Goal: Task Accomplishment & Management: Manage account settings

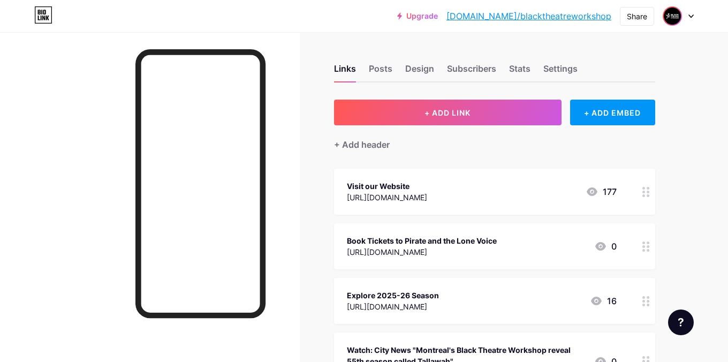
click at [678, 17] on img at bounding box center [672, 15] width 17 height 17
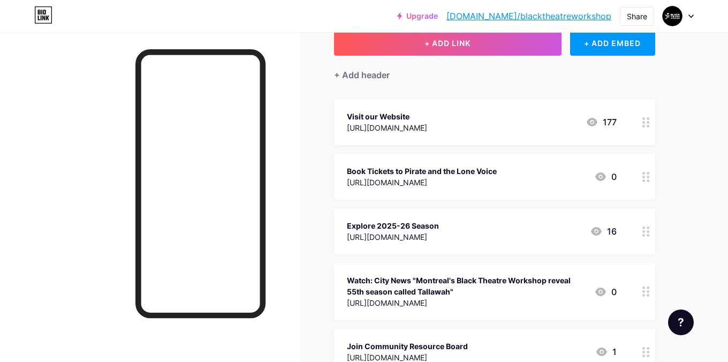
scroll to position [109, 0]
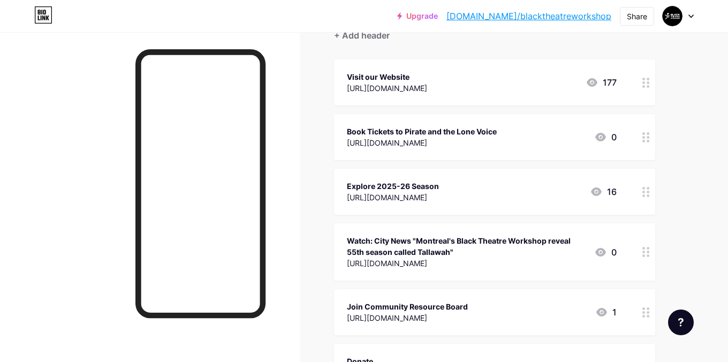
click at [642, 189] on icon at bounding box center [645, 192] width 7 height 10
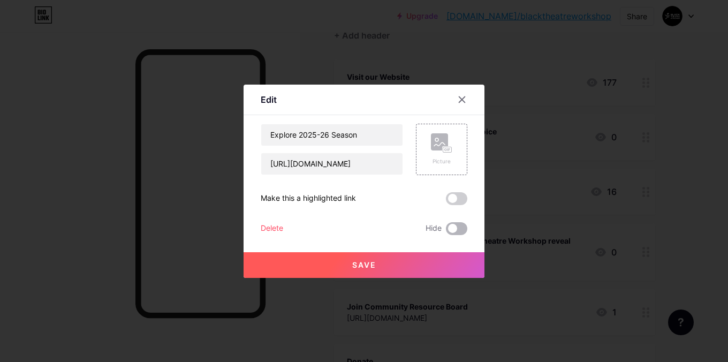
click at [450, 228] on span at bounding box center [456, 228] width 21 height 13
click at [446, 231] on input "checkbox" at bounding box center [446, 231] width 0 height 0
click at [424, 260] on button "Save" at bounding box center [363, 265] width 241 height 26
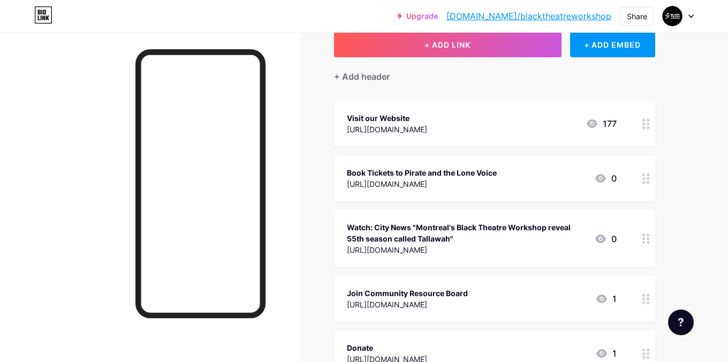
scroll to position [65, 0]
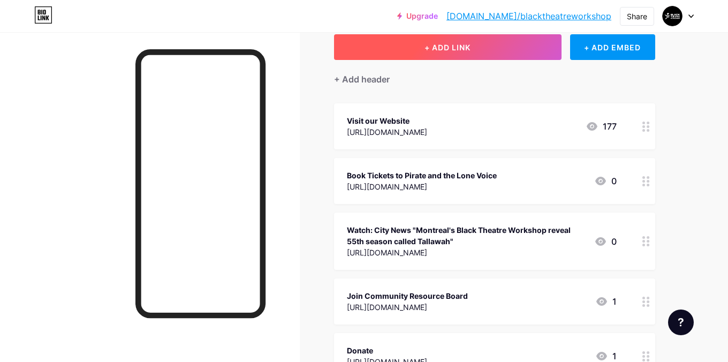
click at [435, 52] on button "+ ADD LINK" at bounding box center [447, 47] width 227 height 26
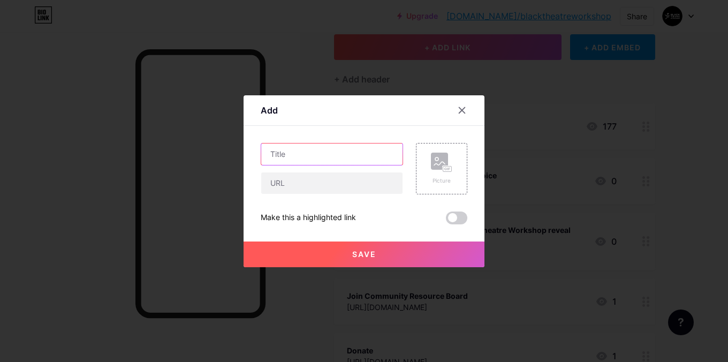
click at [350, 148] on input "text" at bounding box center [331, 153] width 141 height 21
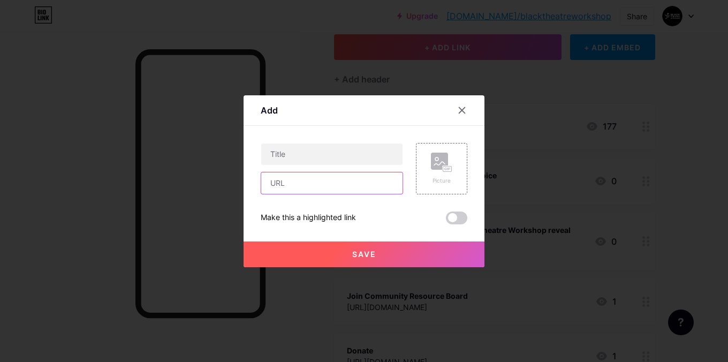
click at [340, 183] on input "text" at bounding box center [331, 182] width 141 height 21
paste input "[URL][DOMAIN_NAME]"
drag, startPoint x: 340, startPoint y: 183, endPoint x: 182, endPoint y: 177, distance: 158.5
click at [182, 177] on div "Add Content YouTube Play YouTube video without leaving your page. ADD Vimeo Pla…" at bounding box center [364, 181] width 728 height 362
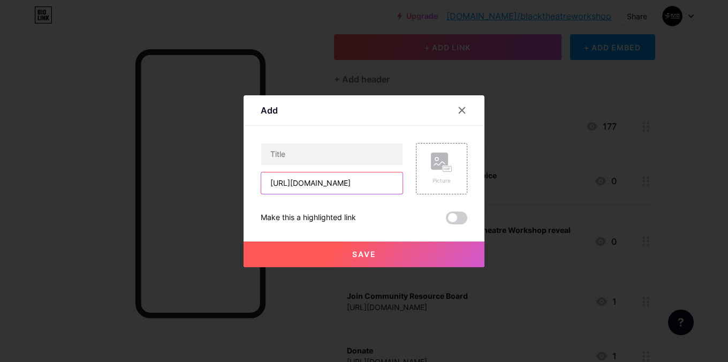
click at [283, 176] on input "[URL][DOMAIN_NAME]" at bounding box center [331, 182] width 141 height 21
type input "[URL][DOMAIN_NAME]"
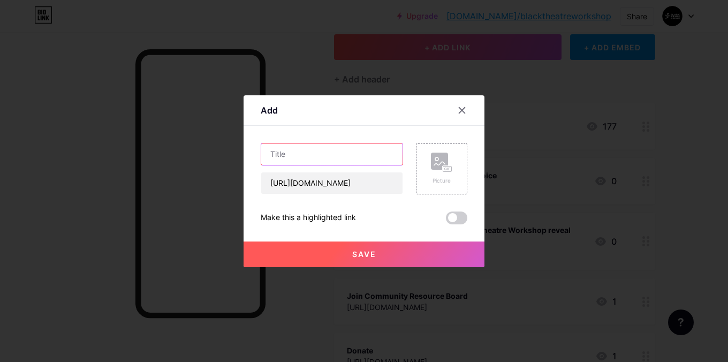
click at [283, 156] on input "text" at bounding box center [331, 153] width 141 height 21
type input "Get Tickets to our place"
click at [288, 237] on div "Save" at bounding box center [363, 245] width 241 height 43
click at [294, 246] on button "Save" at bounding box center [363, 254] width 241 height 26
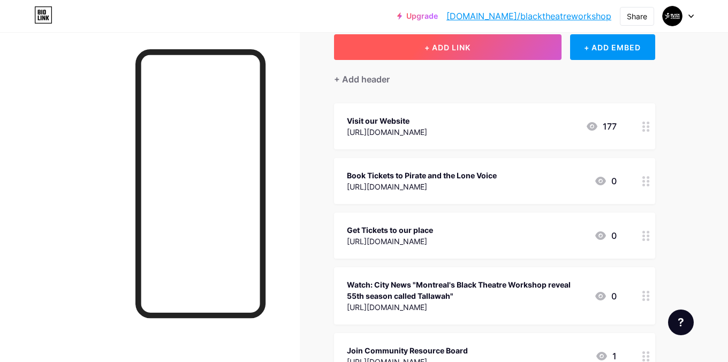
click at [439, 43] on span "+ ADD LINK" at bounding box center [447, 47] width 46 height 9
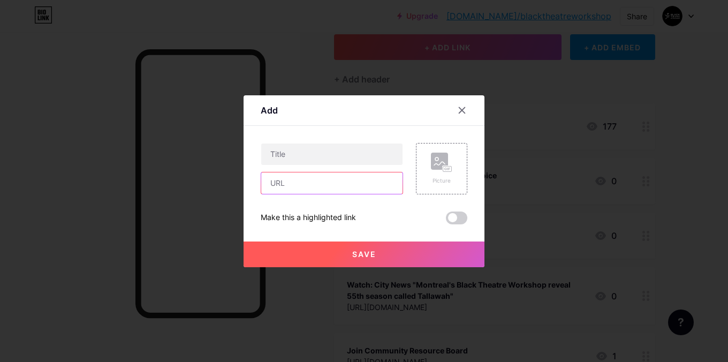
click at [354, 182] on input "text" at bounding box center [331, 182] width 141 height 21
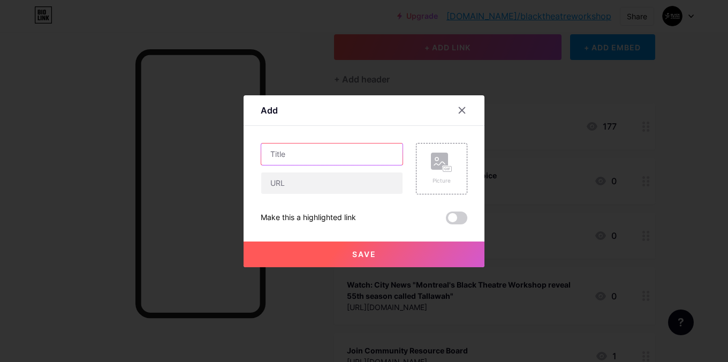
click at [340, 163] on input "text" at bounding box center [331, 153] width 141 height 21
paste input "Meet the 2025-26 AMP Cohort"
type input "Meet the 2025-26 AMP Cohort"
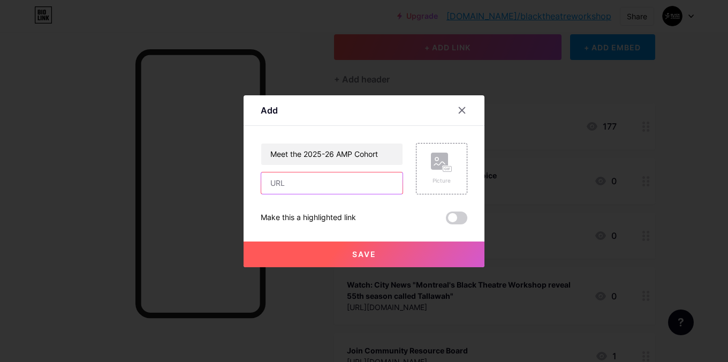
click at [285, 179] on input "text" at bounding box center [331, 182] width 141 height 21
paste input "[URL][DOMAIN_NAME]"
type input "[URL][DOMAIN_NAME]"
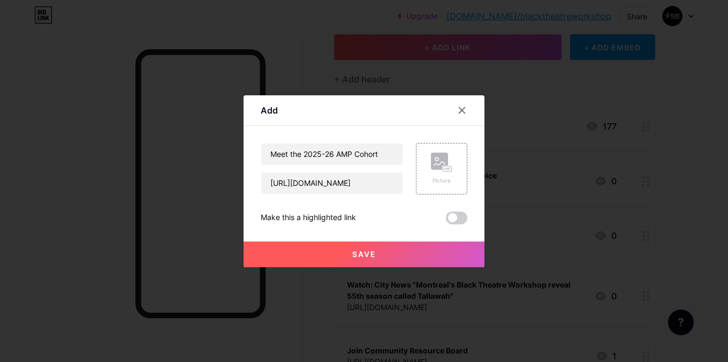
click at [306, 248] on button "Save" at bounding box center [363, 254] width 241 height 26
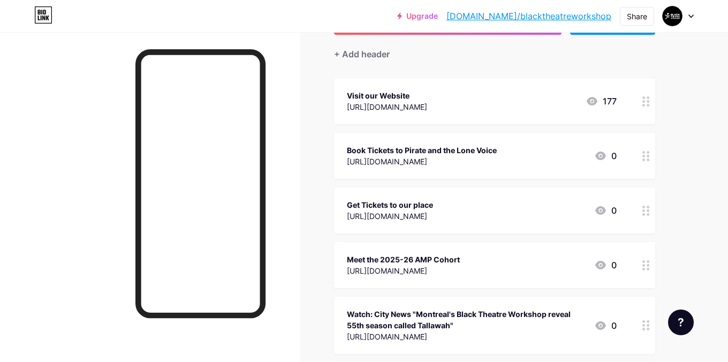
scroll to position [126, 0]
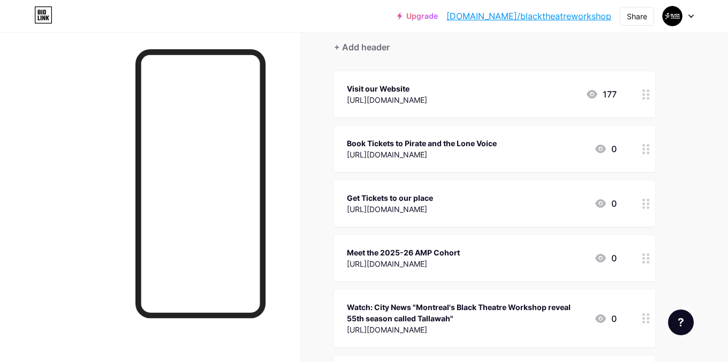
scroll to position [0, 0]
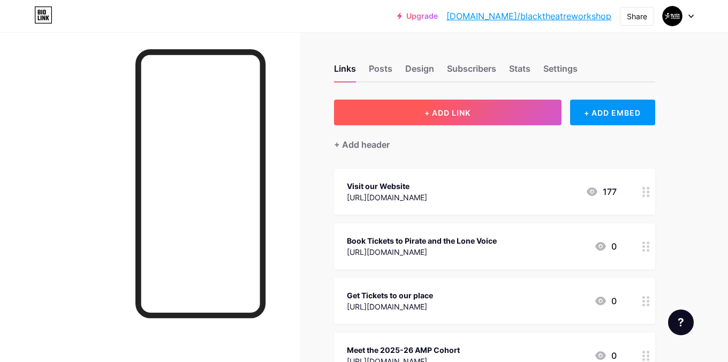
click at [486, 112] on button "+ ADD LINK" at bounding box center [447, 113] width 227 height 26
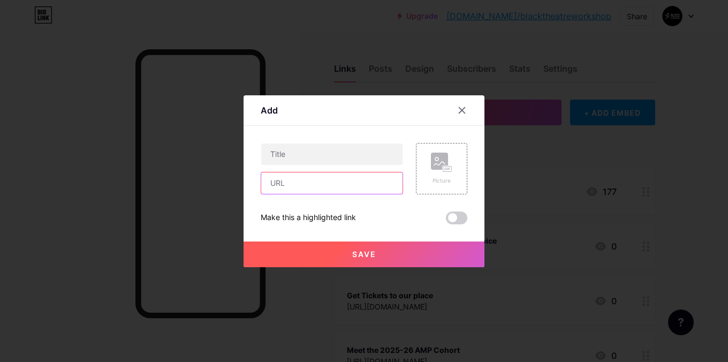
click at [346, 185] on input "text" at bounding box center [331, 182] width 141 height 21
paste input "[URL][DOMAIN_NAME]"
type input "[URL][DOMAIN_NAME]"
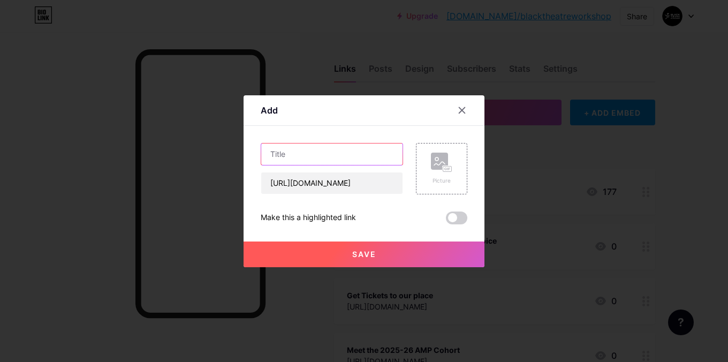
click at [313, 162] on input "text" at bounding box center [331, 153] width 141 height 21
paste input "Browse Photos from the 2025-26 Launch"
drag, startPoint x: 324, startPoint y: 152, endPoint x: 215, endPoint y: 152, distance: 109.2
click at [209, 151] on div "Add Content YouTube Play YouTube video without leaving your page. ADD Vimeo Pla…" at bounding box center [364, 181] width 728 height 362
click at [284, 154] on input "Browse Photos from the 2025-26 Launch" at bounding box center [331, 153] width 141 height 21
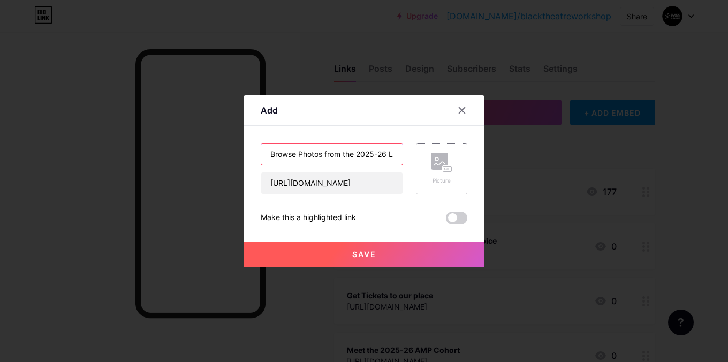
scroll to position [0, 22]
drag, startPoint x: 307, startPoint y: 150, endPoint x: 431, endPoint y: 162, distance: 124.6
click at [431, 162] on div "Browse Photos from the 2025-26 Launch [URL][DOMAIN_NAME] Picture" at bounding box center [364, 168] width 207 height 51
type input "Browse Photos from the 2025-26 Launch"
click at [356, 243] on button "Save" at bounding box center [363, 254] width 241 height 26
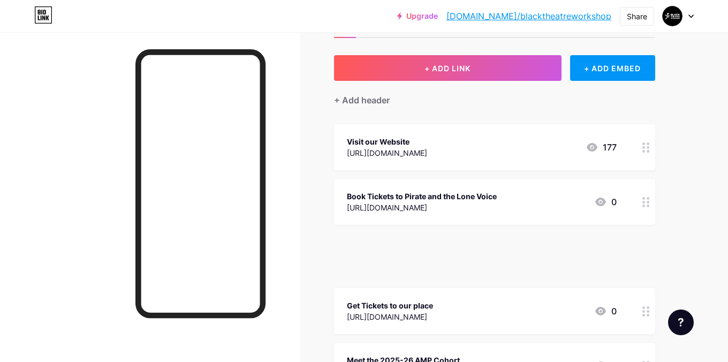
scroll to position [48, 0]
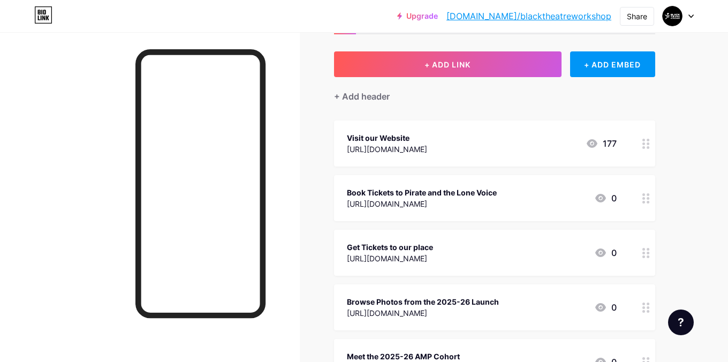
click at [57, 86] on div at bounding box center [150, 213] width 300 height 362
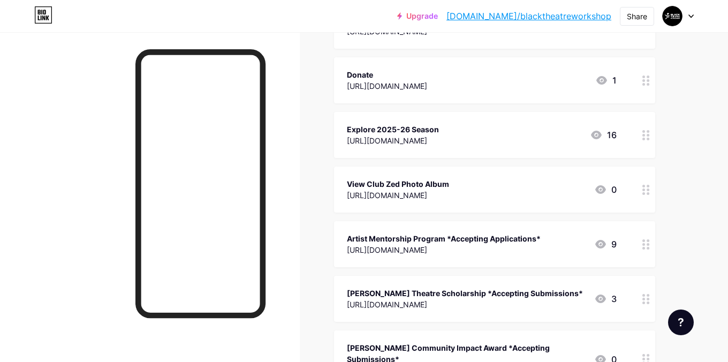
scroll to position [492, 0]
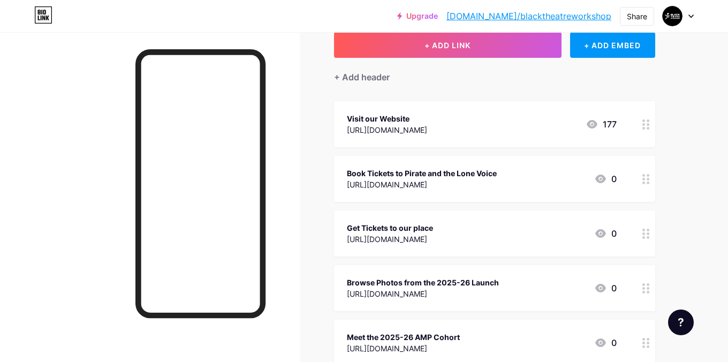
scroll to position [142, 0]
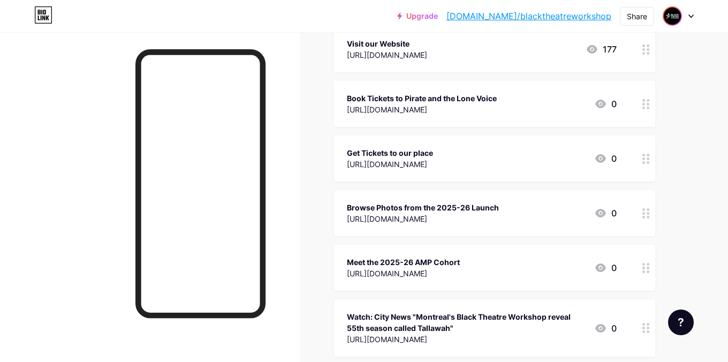
click at [664, 14] on img at bounding box center [672, 15] width 17 height 17
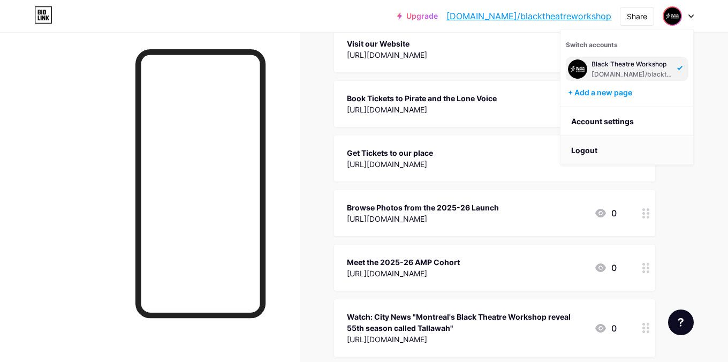
click at [601, 149] on li "Logout" at bounding box center [626, 150] width 133 height 29
